Goal: Task Accomplishment & Management: Complete application form

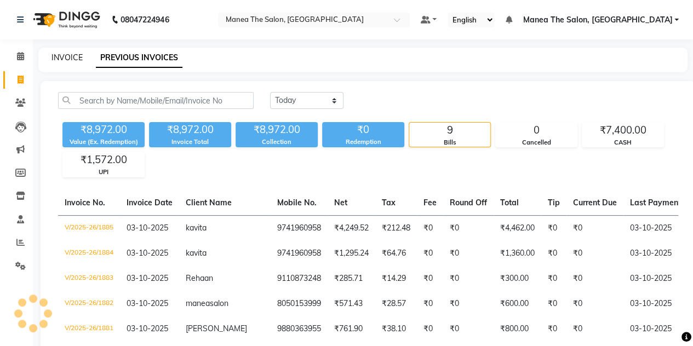
click at [57, 58] on link "INVOICE" at bounding box center [67, 58] width 31 height 10
select select "service"
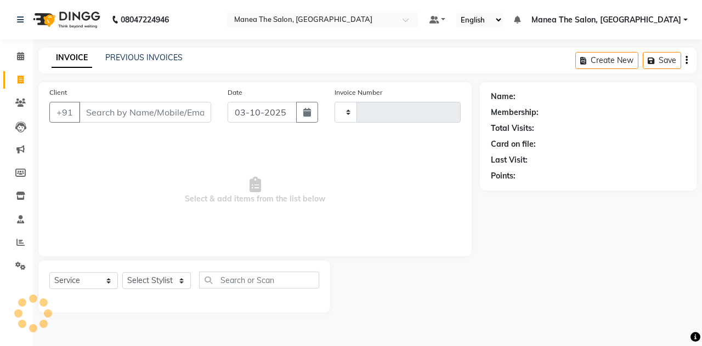
type input "1886"
select select "7688"
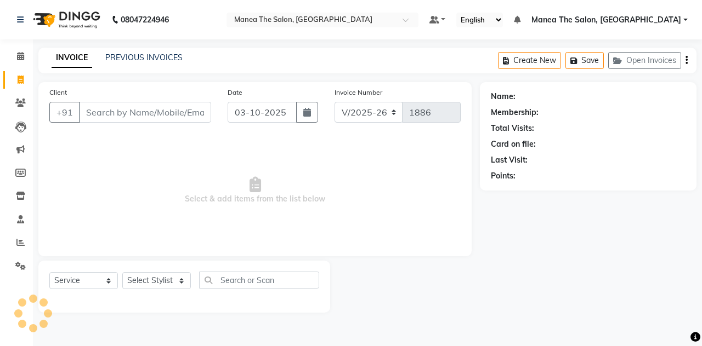
click at [108, 104] on input "Client" at bounding box center [145, 112] width 132 height 21
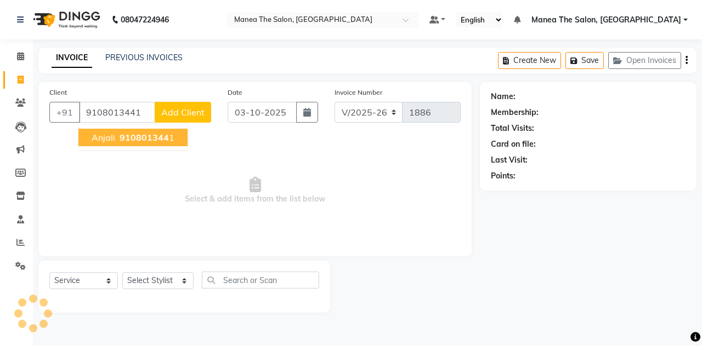
type input "9108013441"
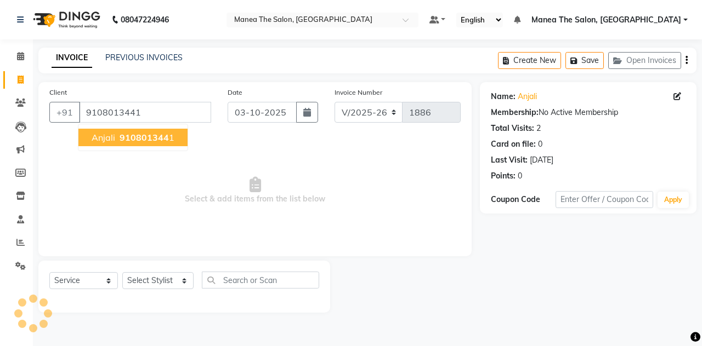
click at [112, 139] on span "Anjali" at bounding box center [104, 137] width 24 height 11
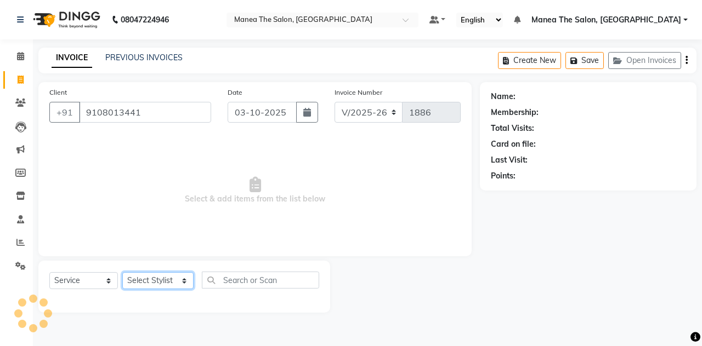
click at [148, 277] on select "Select Stylist aalam [PERSON_NAME] [PERSON_NAME] The Salon, [GEOGRAPHIC_DATA] […" at bounding box center [157, 280] width 71 height 17
select select "68363"
click at [122, 272] on select "Select Stylist aalam [PERSON_NAME] [PERSON_NAME] The Salon, [GEOGRAPHIC_DATA] […" at bounding box center [157, 280] width 71 height 17
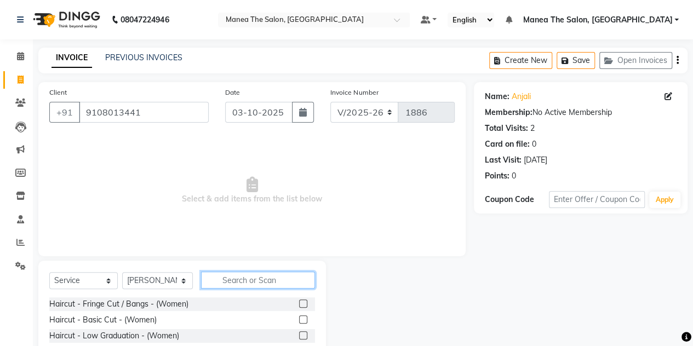
click at [233, 282] on input "text" at bounding box center [258, 280] width 114 height 17
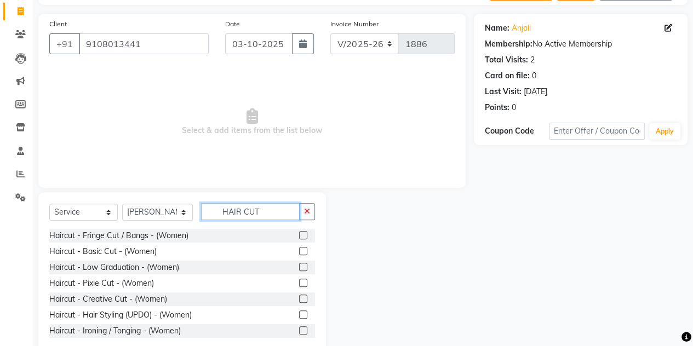
type input "HAIR CUT"
click at [299, 286] on label at bounding box center [303, 283] width 8 height 8
click at [299, 286] on input "checkbox" at bounding box center [302, 283] width 7 height 7
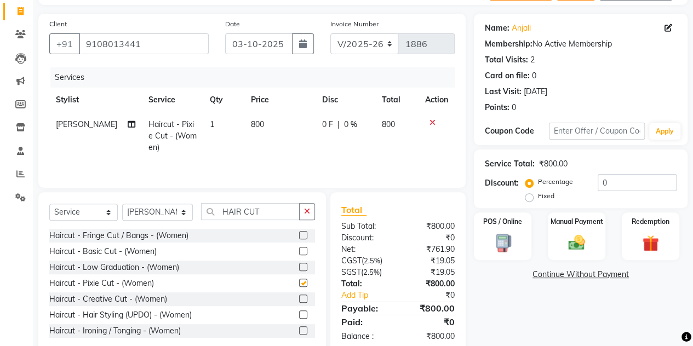
checkbox input "false"
click at [538, 200] on label "Fixed" at bounding box center [546, 196] width 16 height 10
click at [528, 200] on input "Fixed" at bounding box center [532, 196] width 8 height 8
radio input "true"
click at [600, 179] on input "0" at bounding box center [637, 182] width 79 height 17
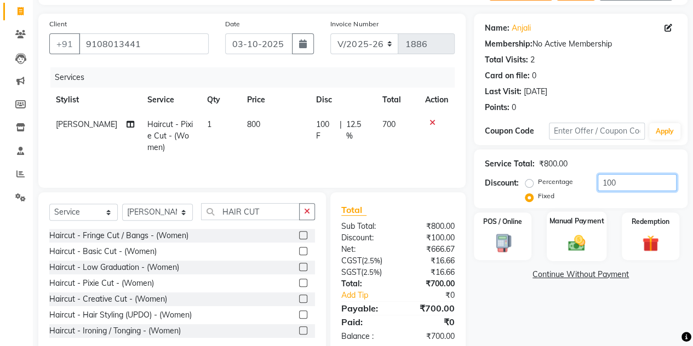
type input "100"
click at [582, 223] on label "Manual Payment" at bounding box center [577, 221] width 55 height 10
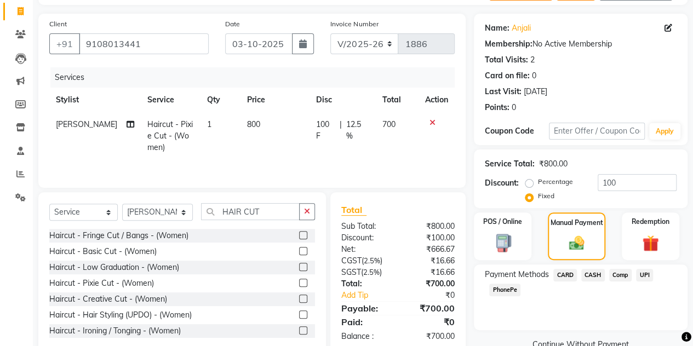
click at [644, 276] on span "UPI" at bounding box center [644, 275] width 17 height 13
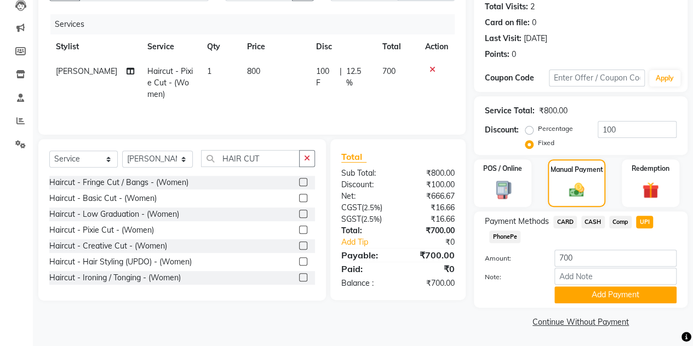
click at [596, 297] on button "Add Payment" at bounding box center [616, 295] width 122 height 17
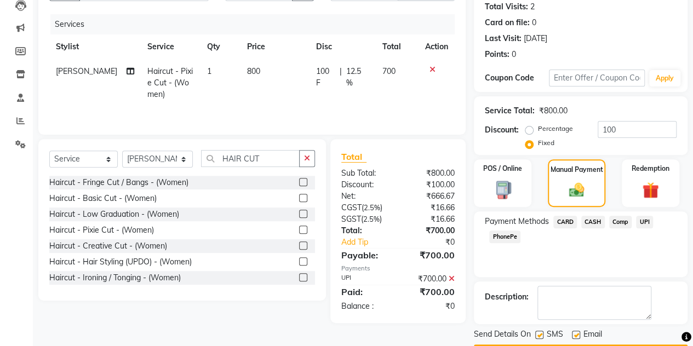
scroll to position [152, 0]
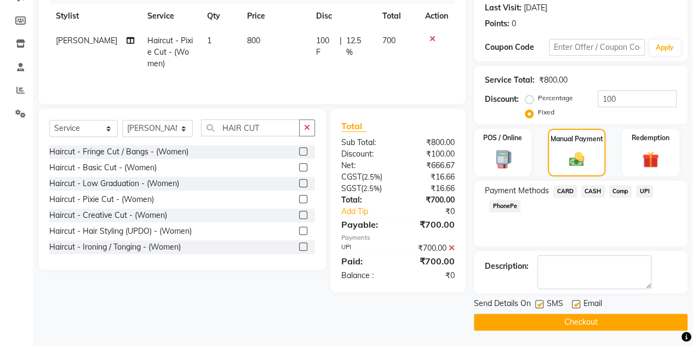
click at [562, 320] on button "Checkout" at bounding box center [581, 322] width 214 height 17
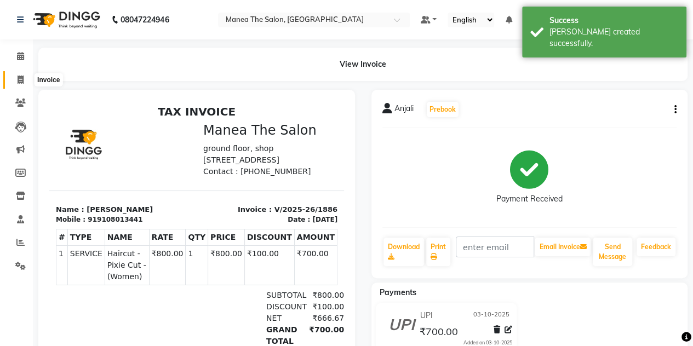
click at [18, 81] on icon at bounding box center [21, 80] width 6 height 8
select select "service"
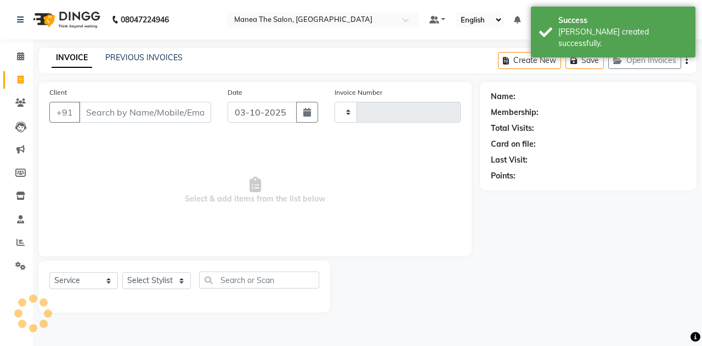
type input "1887"
select select "7688"
click at [124, 110] on input "Client" at bounding box center [145, 112] width 132 height 21
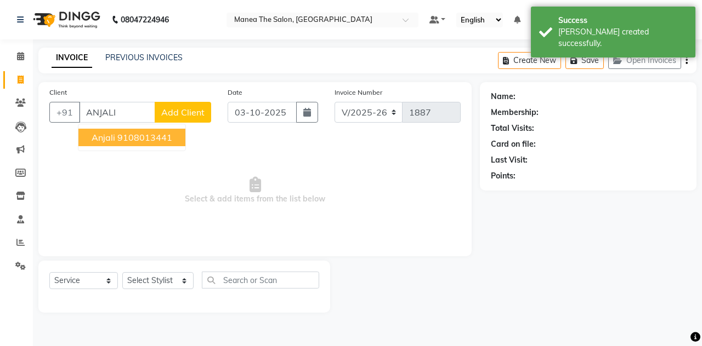
click at [135, 134] on ngb-highlight "9108013441" at bounding box center [144, 137] width 55 height 11
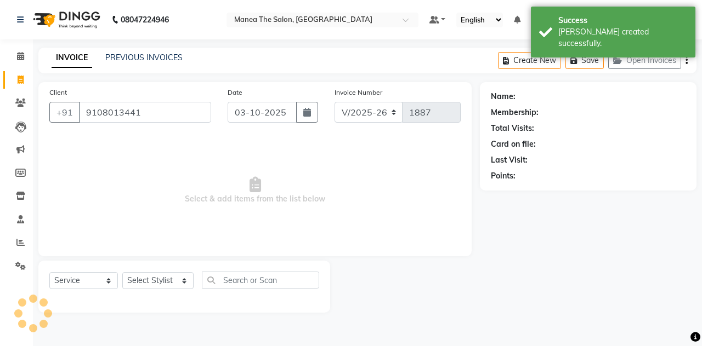
type input "9108013441"
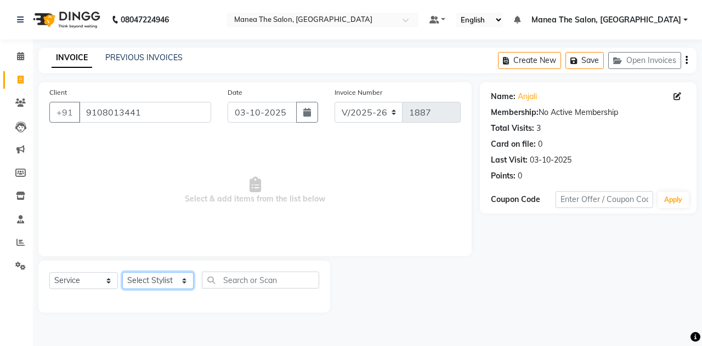
drag, startPoint x: 164, startPoint y: 274, endPoint x: 144, endPoint y: 266, distance: 21.4
click at [144, 266] on div "Select Service Product Membership Package Voucher Prepaid Gift Card Select Styl…" at bounding box center [184, 287] width 292 height 52
select select "93394"
click at [122, 272] on select "Select Stylist aalam [PERSON_NAME] [PERSON_NAME] The Salon, [GEOGRAPHIC_DATA] […" at bounding box center [157, 280] width 71 height 17
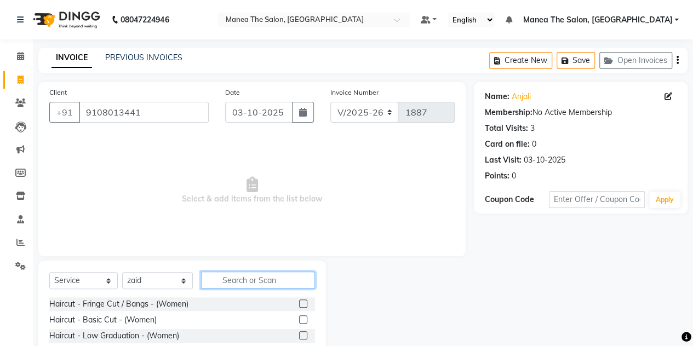
click at [225, 281] on input "text" at bounding box center [258, 280] width 114 height 17
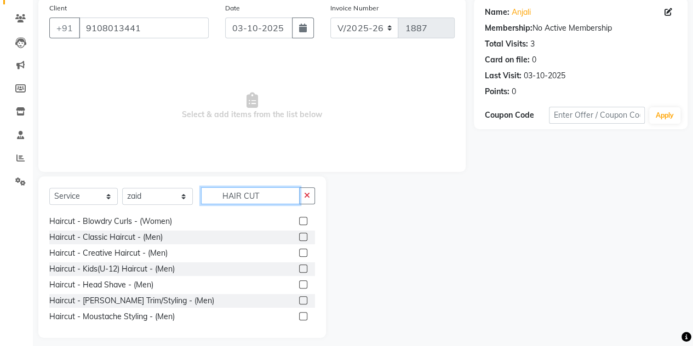
scroll to position [175, 0]
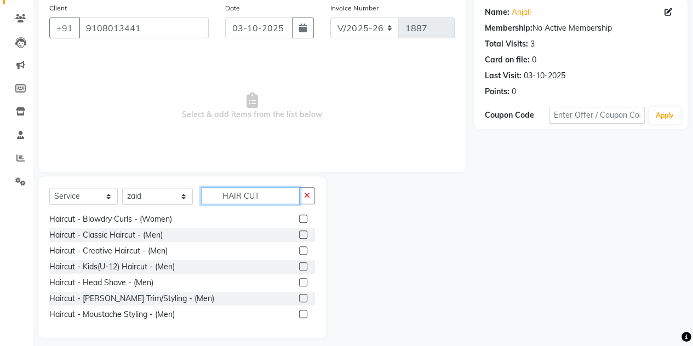
type input "HAIR CUT"
click at [299, 267] on label at bounding box center [303, 267] width 8 height 8
click at [299, 267] on input "checkbox" at bounding box center [302, 267] width 7 height 7
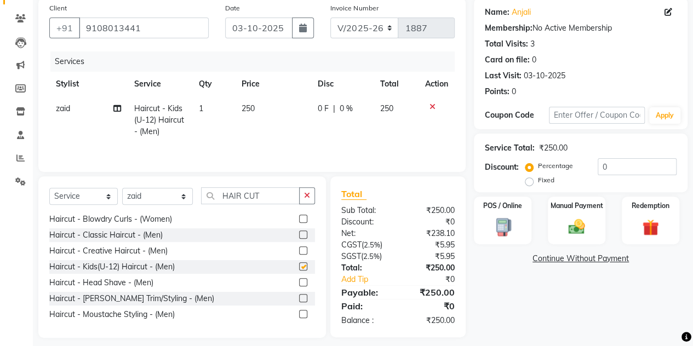
checkbox input "false"
click at [570, 229] on img at bounding box center [577, 227] width 28 height 20
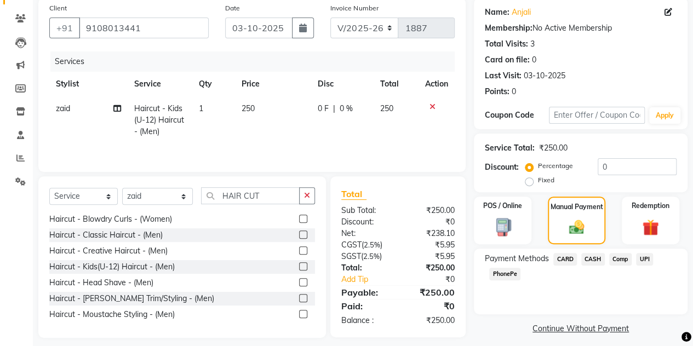
click at [646, 260] on span "UPI" at bounding box center [644, 259] width 17 height 13
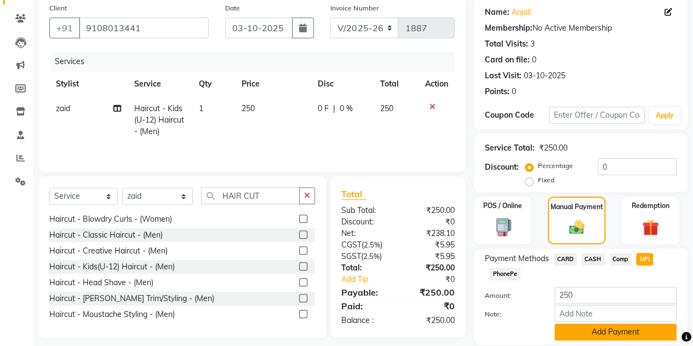
click at [589, 329] on button "Add Payment" at bounding box center [616, 332] width 122 height 17
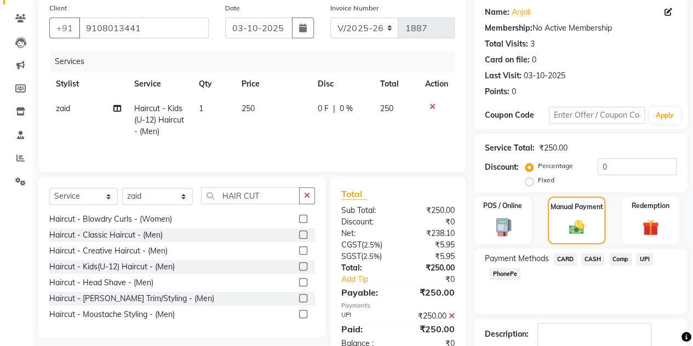
scroll to position [152, 0]
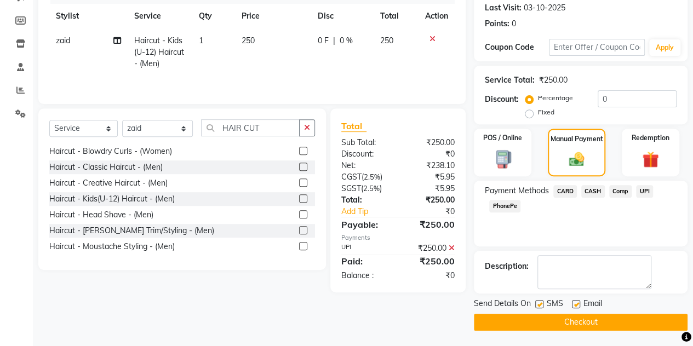
click at [580, 323] on button "Checkout" at bounding box center [581, 322] width 214 height 17
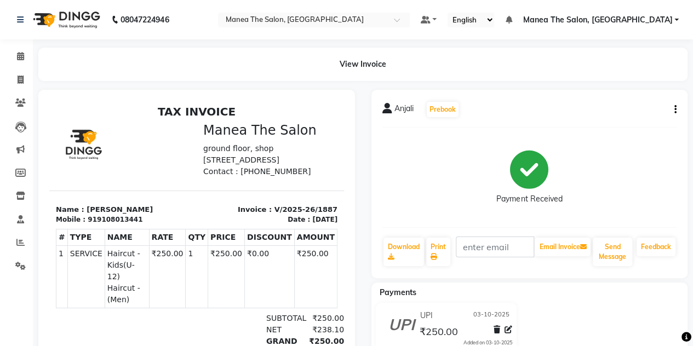
scroll to position [8, 0]
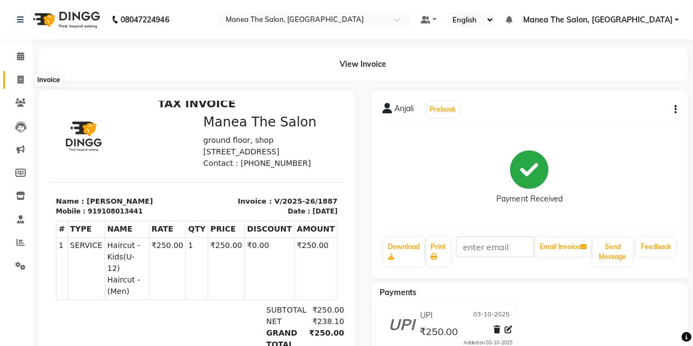
click at [21, 83] on icon at bounding box center [21, 80] width 6 height 8
select select "service"
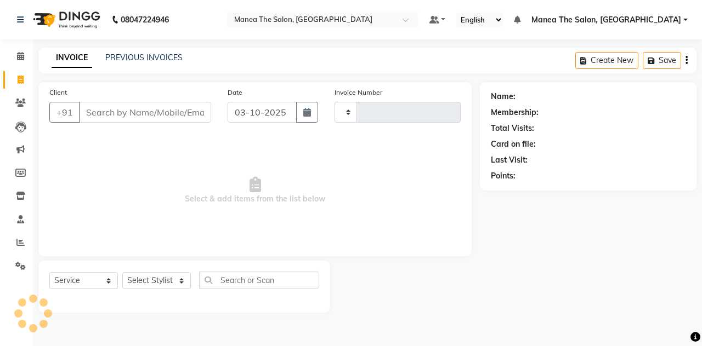
type input "1888"
select select "7688"
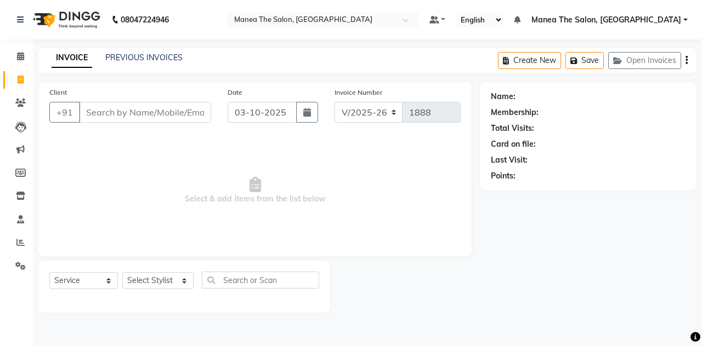
click at [119, 111] on input "Client" at bounding box center [145, 112] width 132 height 21
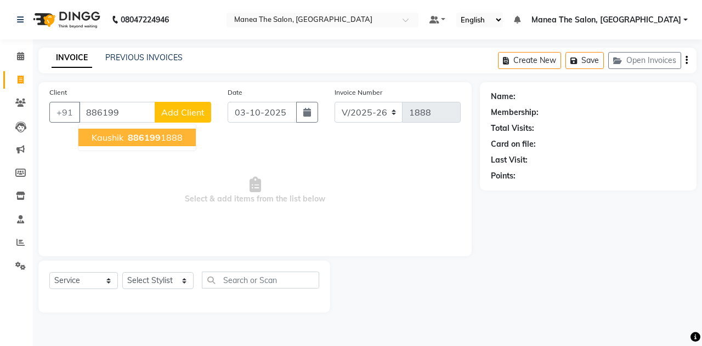
click at [117, 135] on span "Kaushik" at bounding box center [108, 137] width 32 height 11
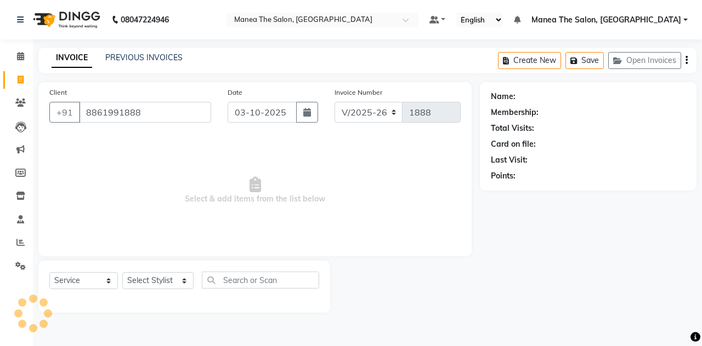
type input "8861991888"
click at [163, 279] on select "Select Stylist aalam [PERSON_NAME] [PERSON_NAME] The Salon, [GEOGRAPHIC_DATA] […" at bounding box center [157, 280] width 71 height 17
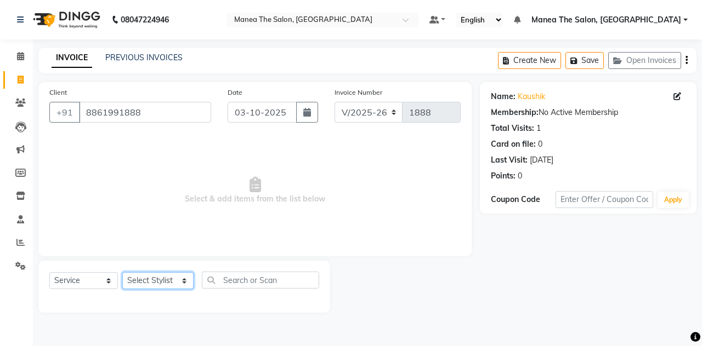
select select "80475"
click at [122, 272] on select "Select Stylist aalam [PERSON_NAME] [PERSON_NAME] The Salon, [GEOGRAPHIC_DATA] […" at bounding box center [157, 280] width 71 height 17
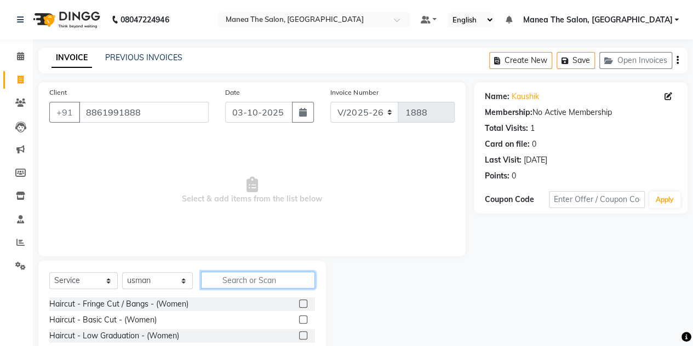
click at [221, 279] on input "text" at bounding box center [258, 280] width 114 height 17
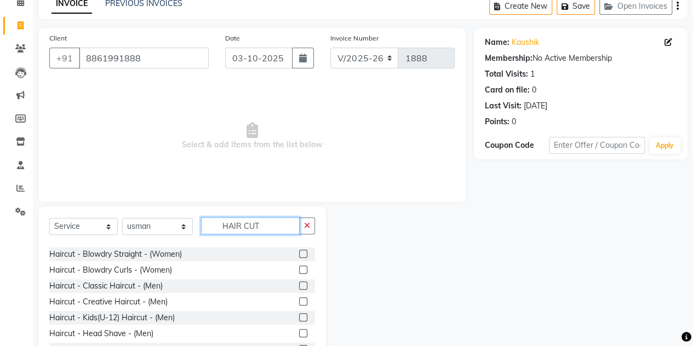
scroll to position [154, 0]
type input "HAIR CUT"
click at [299, 284] on label at bounding box center [303, 286] width 8 height 8
click at [299, 284] on input "checkbox" at bounding box center [302, 286] width 7 height 7
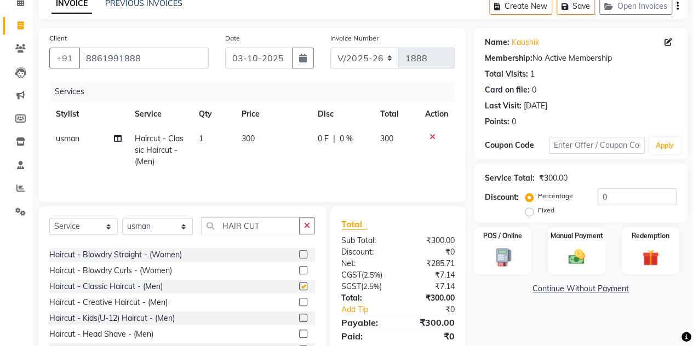
checkbox input "false"
click at [580, 258] on img at bounding box center [577, 257] width 28 height 20
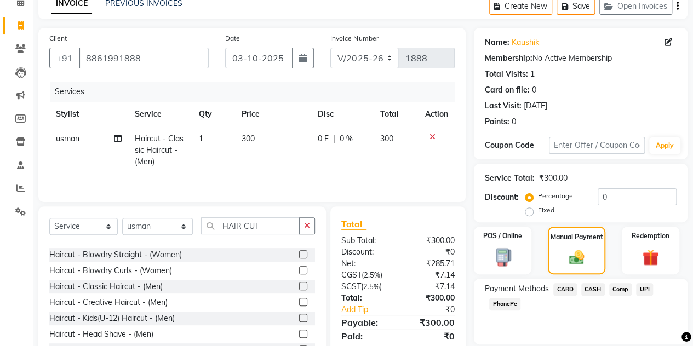
click at [594, 288] on span "CASH" at bounding box center [594, 289] width 24 height 13
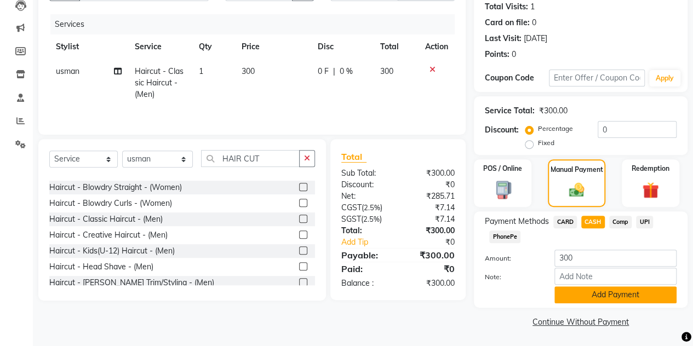
click at [574, 301] on button "Add Payment" at bounding box center [616, 295] width 122 height 17
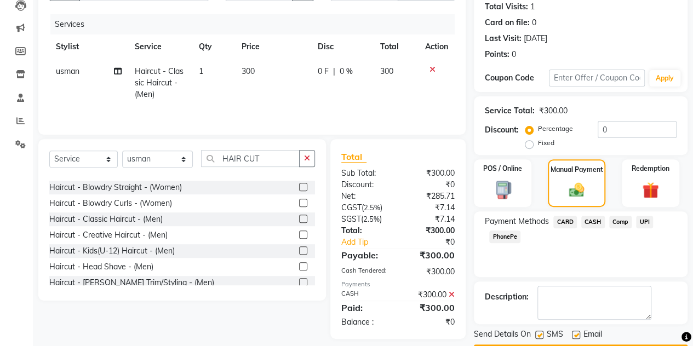
scroll to position [152, 0]
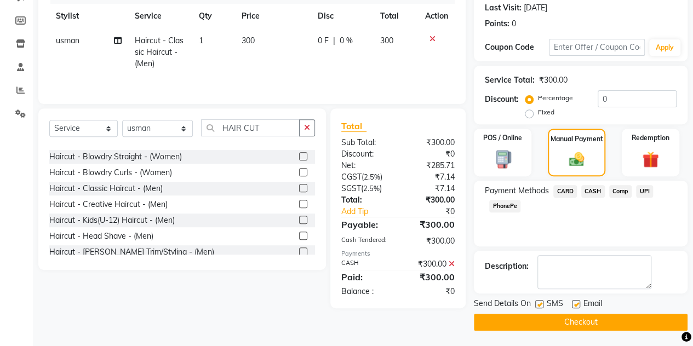
click at [559, 318] on button "Checkout" at bounding box center [581, 322] width 214 height 17
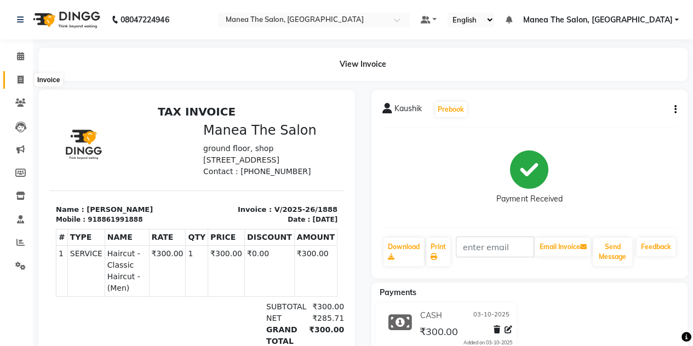
click at [14, 81] on span at bounding box center [20, 80] width 19 height 13
select select "service"
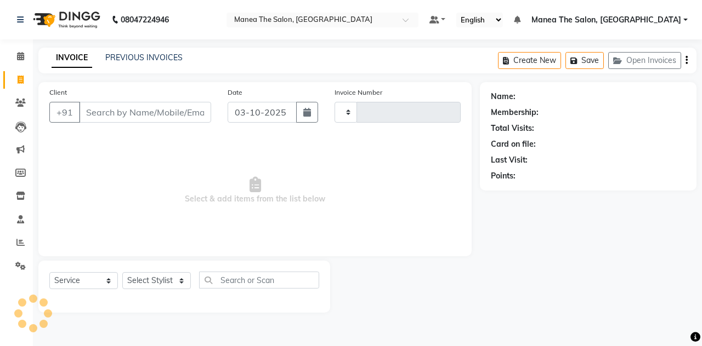
type input "1889"
select select "7688"
click at [124, 111] on input "Client" at bounding box center [145, 112] width 132 height 21
click at [122, 122] on input "Client" at bounding box center [145, 112] width 132 height 21
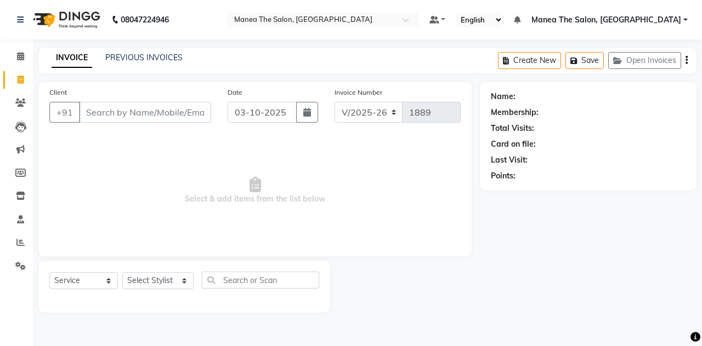
click at [122, 122] on input "Client" at bounding box center [145, 112] width 132 height 21
drag, startPoint x: 122, startPoint y: 122, endPoint x: 119, endPoint y: 115, distance: 8.0
click at [119, 115] on input "Client" at bounding box center [145, 112] width 132 height 21
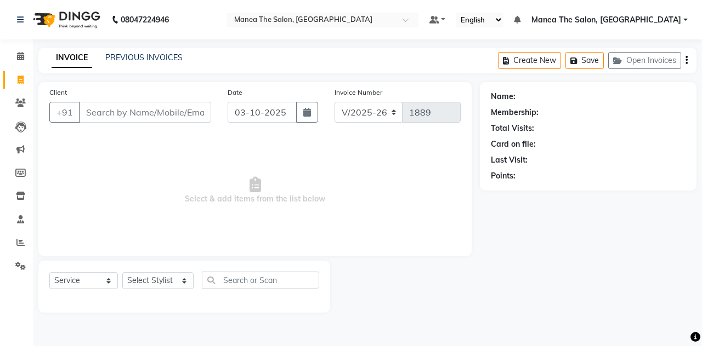
click at [119, 115] on input "Client" at bounding box center [145, 112] width 132 height 21
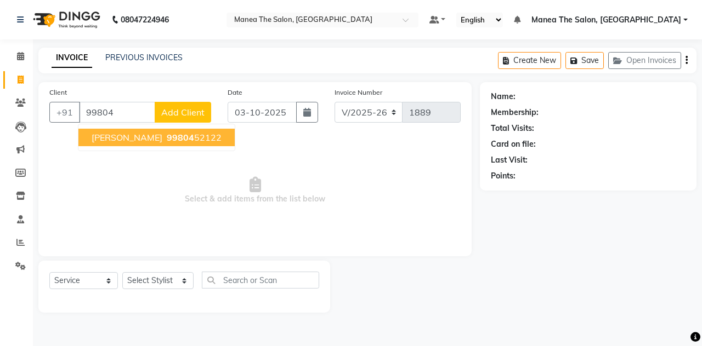
click at [121, 108] on input "99804" at bounding box center [117, 112] width 76 height 21
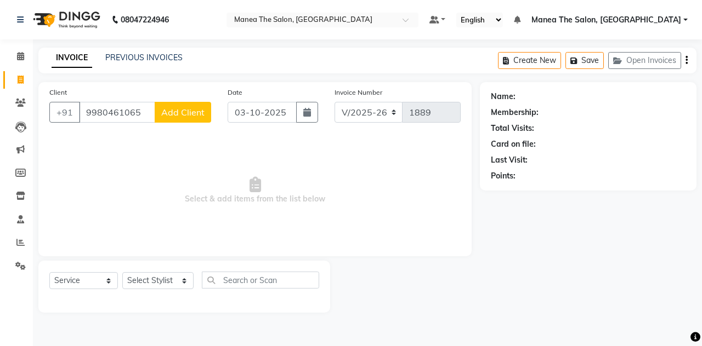
type input "9980461065"
click at [183, 110] on span "Add Client" at bounding box center [182, 112] width 43 height 11
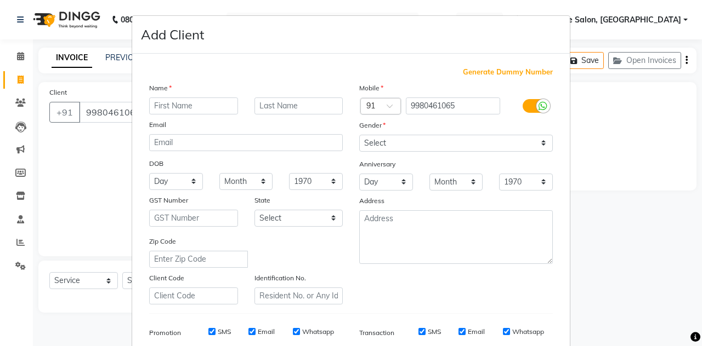
click at [172, 105] on input "text" at bounding box center [193, 106] width 89 height 17
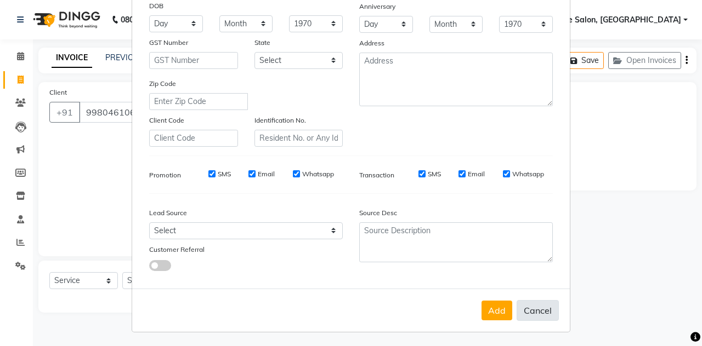
click at [544, 315] on button "Cancel" at bounding box center [537, 310] width 42 height 21
select select
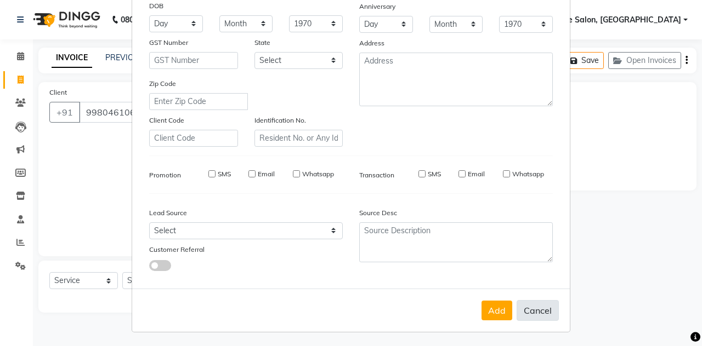
select select
checkbox input "false"
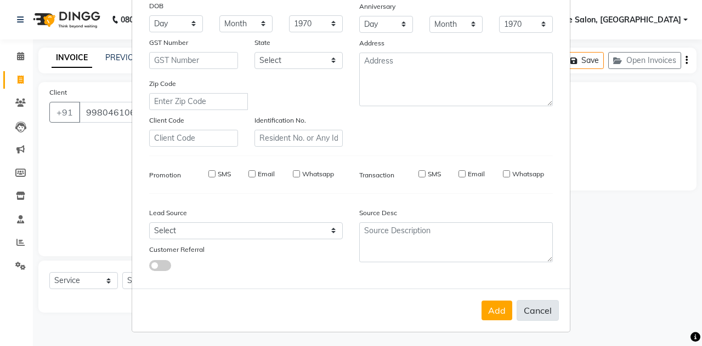
checkbox input "false"
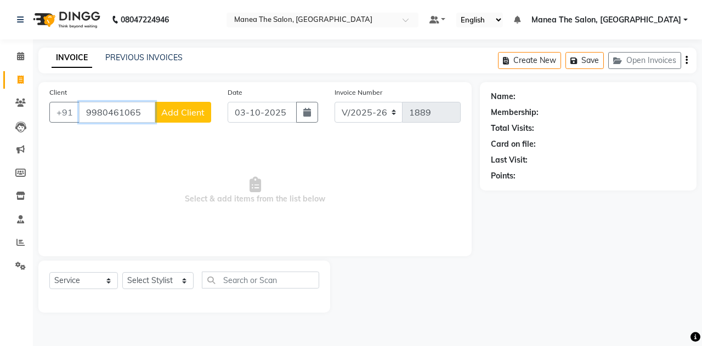
click at [117, 112] on input "9980461065" at bounding box center [117, 112] width 76 height 21
click at [132, 111] on input "99804601065" at bounding box center [117, 112] width 76 height 21
type input "9980460165"
click at [201, 117] on span "Add Client" at bounding box center [182, 112] width 43 height 11
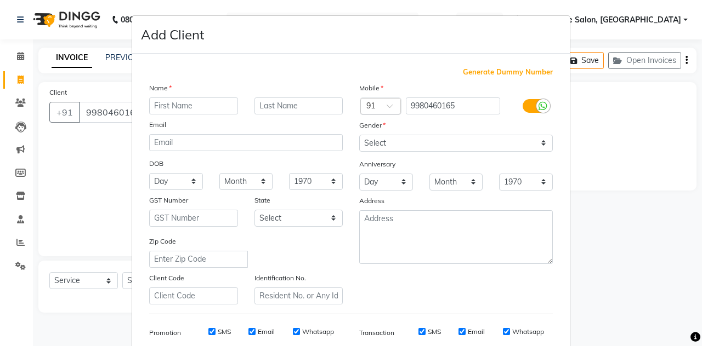
click at [190, 107] on input "text" at bounding box center [193, 106] width 89 height 17
click at [175, 106] on input "text" at bounding box center [193, 106] width 89 height 17
type input "BHASKAR"
click at [370, 137] on select "Select [DEMOGRAPHIC_DATA] [DEMOGRAPHIC_DATA] Other Prefer Not To Say" at bounding box center [455, 143] width 193 height 17
select select "[DEMOGRAPHIC_DATA]"
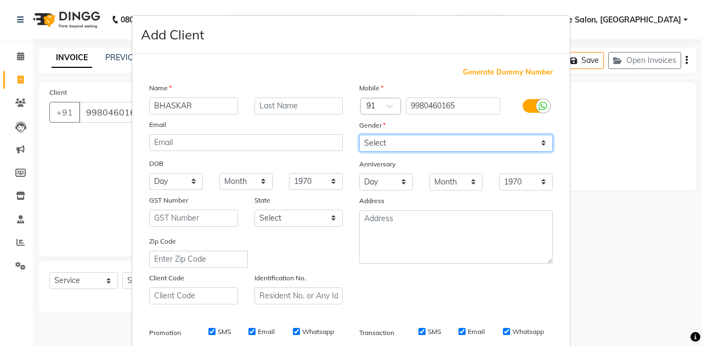
click at [359, 135] on select "Select [DEMOGRAPHIC_DATA] [DEMOGRAPHIC_DATA] Other Prefer Not To Say" at bounding box center [455, 143] width 193 height 17
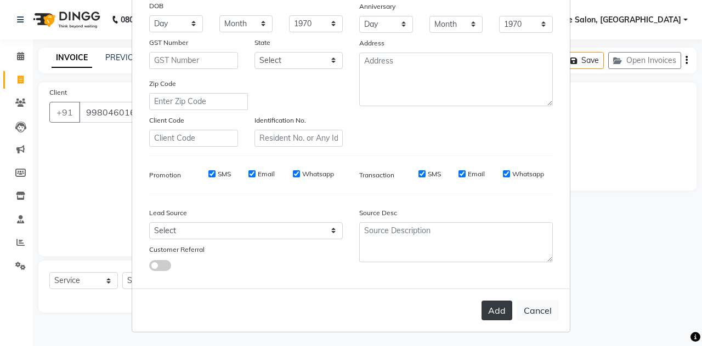
click at [500, 309] on button "Add" at bounding box center [496, 311] width 31 height 20
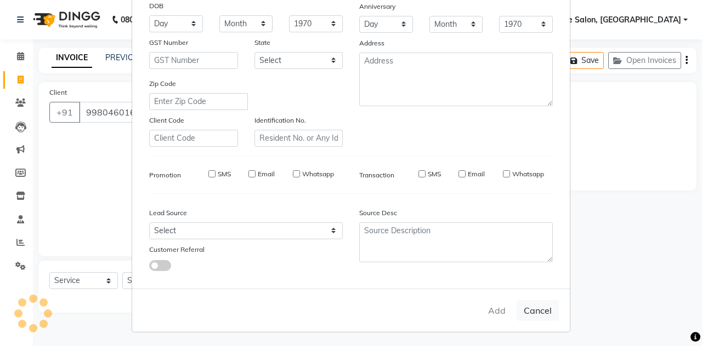
select select
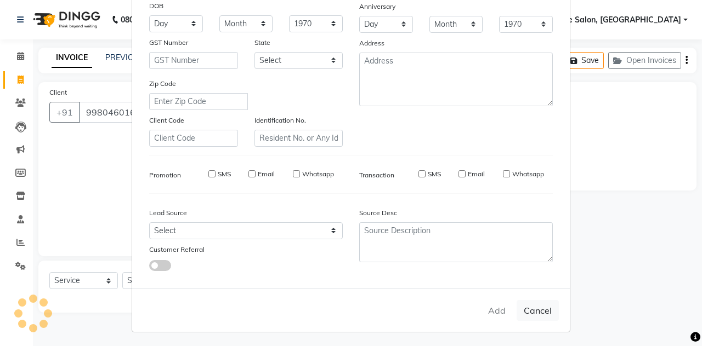
select select
checkbox input "false"
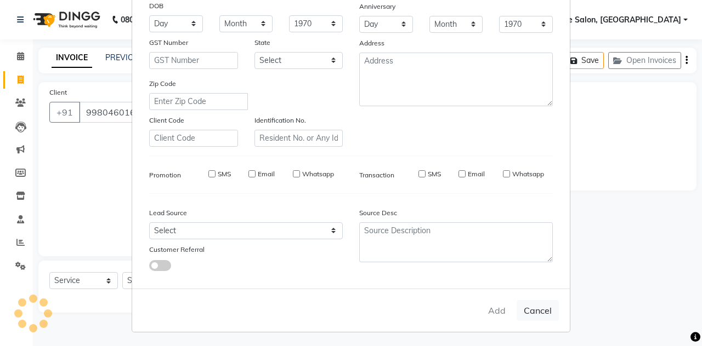
checkbox input "false"
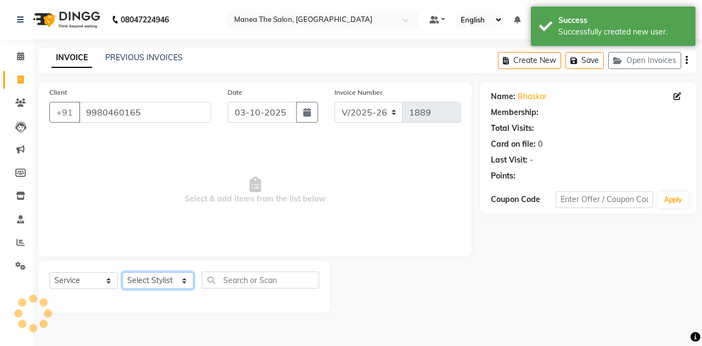
click at [175, 277] on select "Select Stylist aalam [PERSON_NAME] [PERSON_NAME] The Salon, [GEOGRAPHIC_DATA] […" at bounding box center [157, 280] width 71 height 17
select select "68363"
click at [122, 272] on select "Select Stylist aalam [PERSON_NAME] [PERSON_NAME] The Salon, [GEOGRAPHIC_DATA] […" at bounding box center [157, 280] width 71 height 17
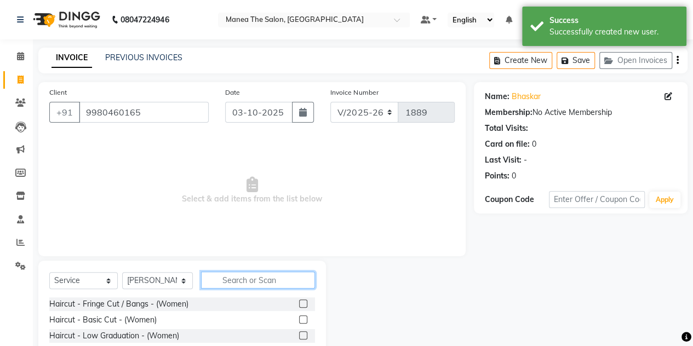
click at [209, 275] on input "text" at bounding box center [258, 280] width 114 height 17
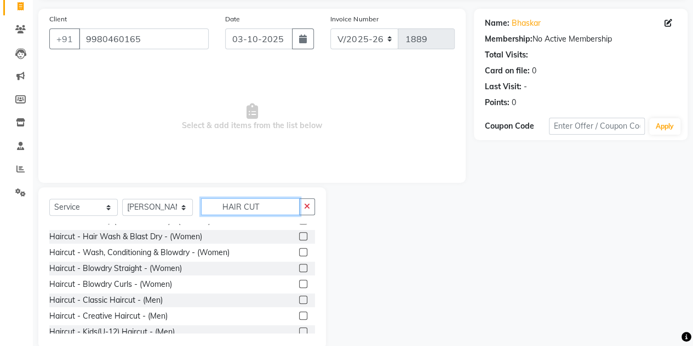
scroll to position [126, 0]
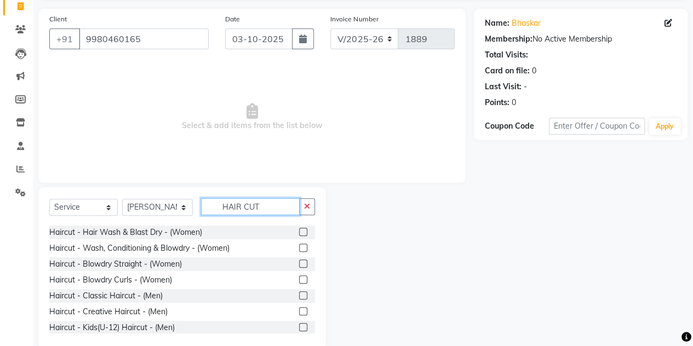
type input "HAIR CUT"
click at [299, 294] on label at bounding box center [303, 296] width 8 height 8
click at [299, 294] on input "checkbox" at bounding box center [302, 296] width 7 height 7
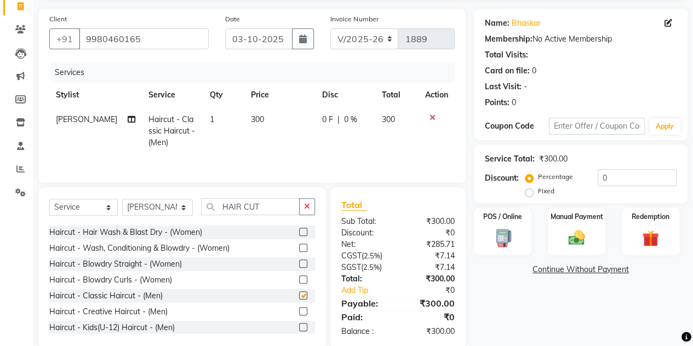
checkbox input "false"
click at [603, 233] on div "Manual Payment" at bounding box center [577, 232] width 60 height 50
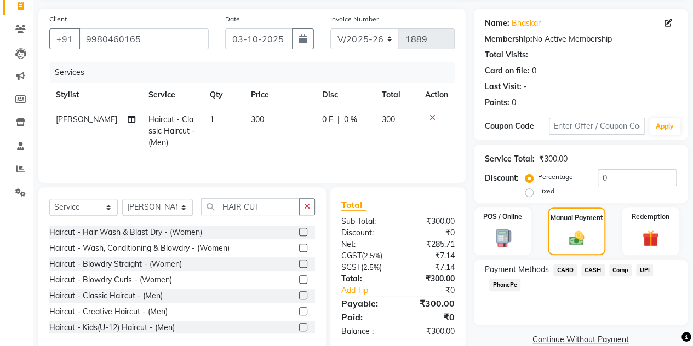
click at [645, 265] on span "UPI" at bounding box center [644, 270] width 17 height 13
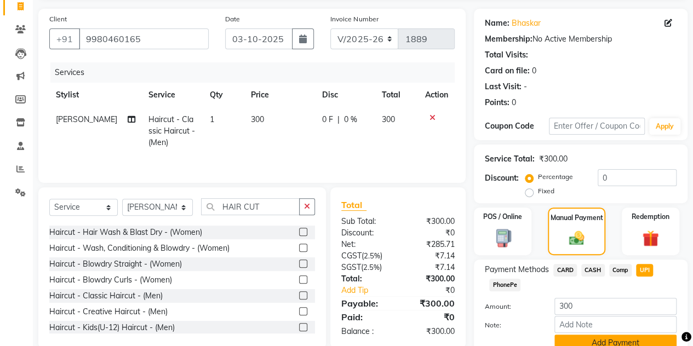
click at [595, 343] on button "Add Payment" at bounding box center [616, 343] width 122 height 17
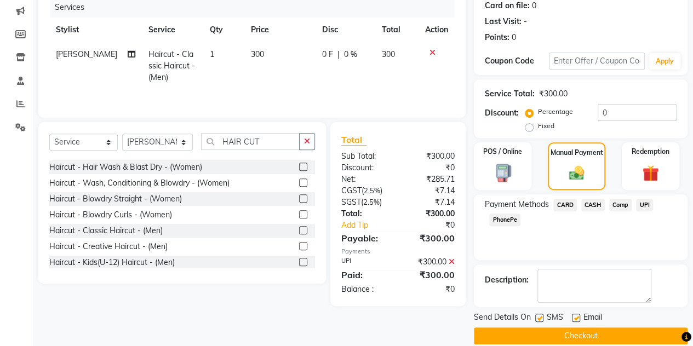
scroll to position [139, 0]
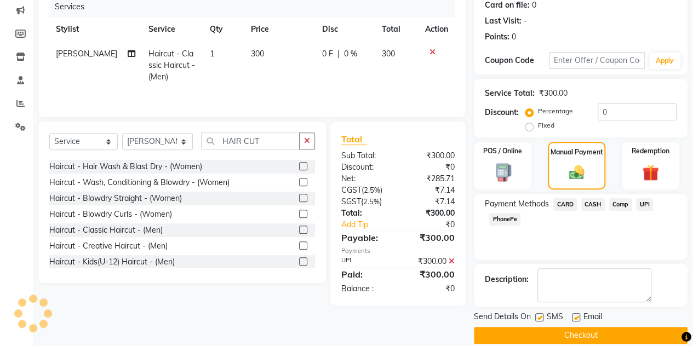
click at [581, 338] on button "Checkout" at bounding box center [581, 335] width 214 height 17
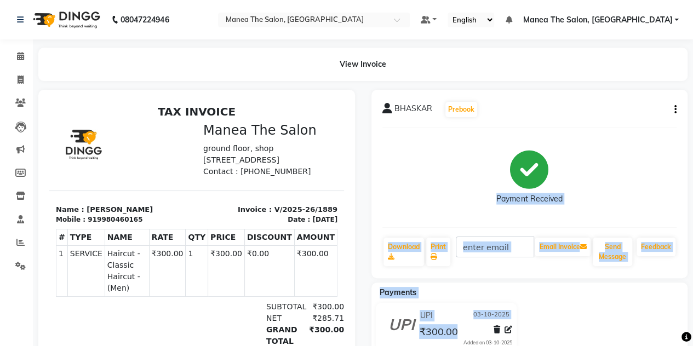
drag, startPoint x: 581, startPoint y: 338, endPoint x: 562, endPoint y: 170, distance: 168.7
click at [562, 170] on div "BHASKAR Prebook Payment Received Download Print Email Invoice Send Message Feed…" at bounding box center [529, 248] width 333 height 316
click at [19, 79] on icon at bounding box center [21, 80] width 6 height 8
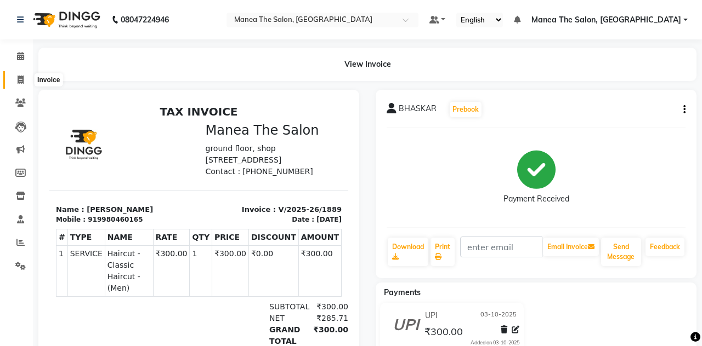
select select "service"
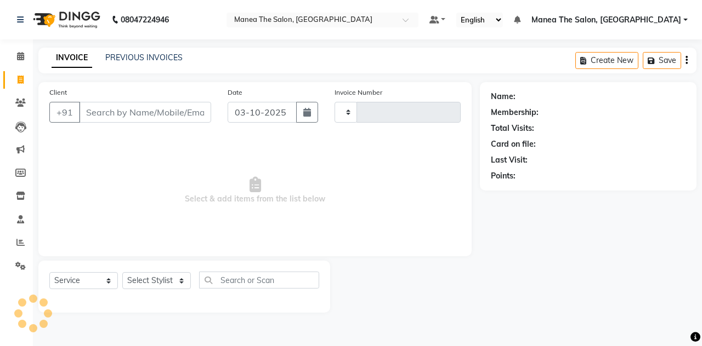
type input "1890"
select select "7688"
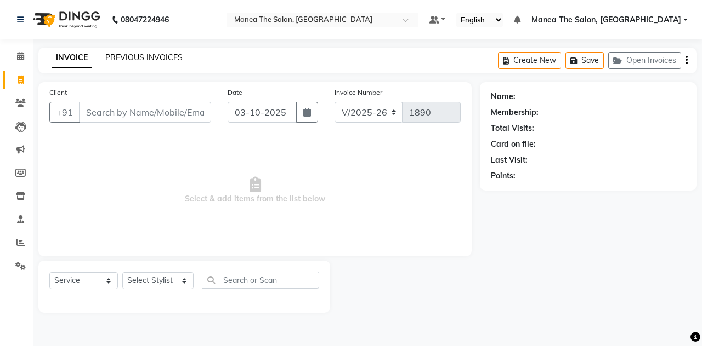
click at [119, 59] on link "PREVIOUS INVOICES" at bounding box center [143, 58] width 77 height 10
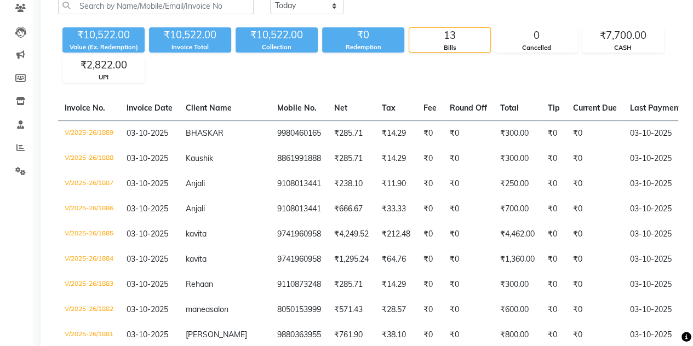
scroll to position [95, 0]
